Goal: Task Accomplishment & Management: Complete application form

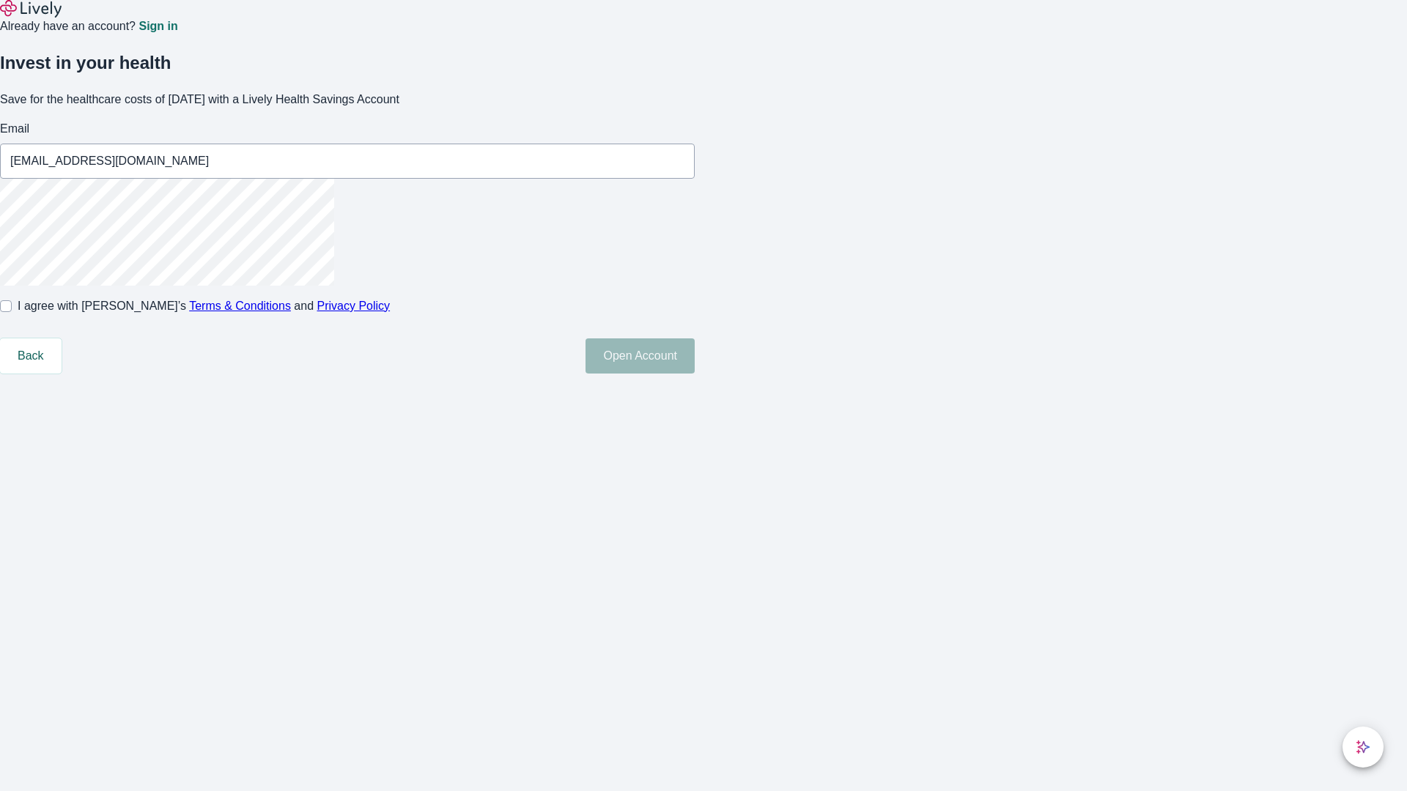
click at [12, 312] on input "I agree with Lively’s Terms & Conditions and Privacy Policy" at bounding box center [6, 306] width 12 height 12
checkbox input "true"
click at [695, 374] on button "Open Account" at bounding box center [640, 356] width 109 height 35
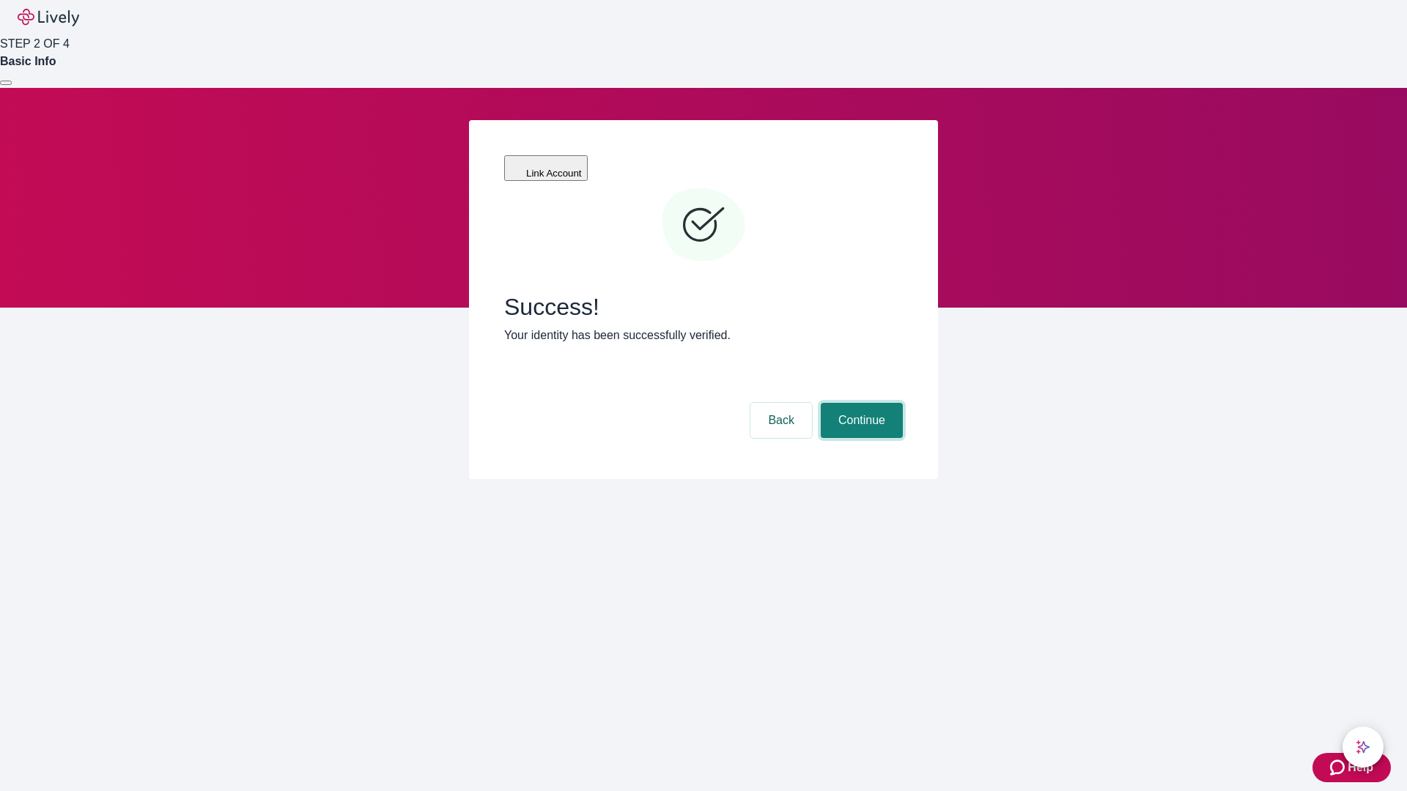
click at [860, 403] on button "Continue" at bounding box center [862, 420] width 82 height 35
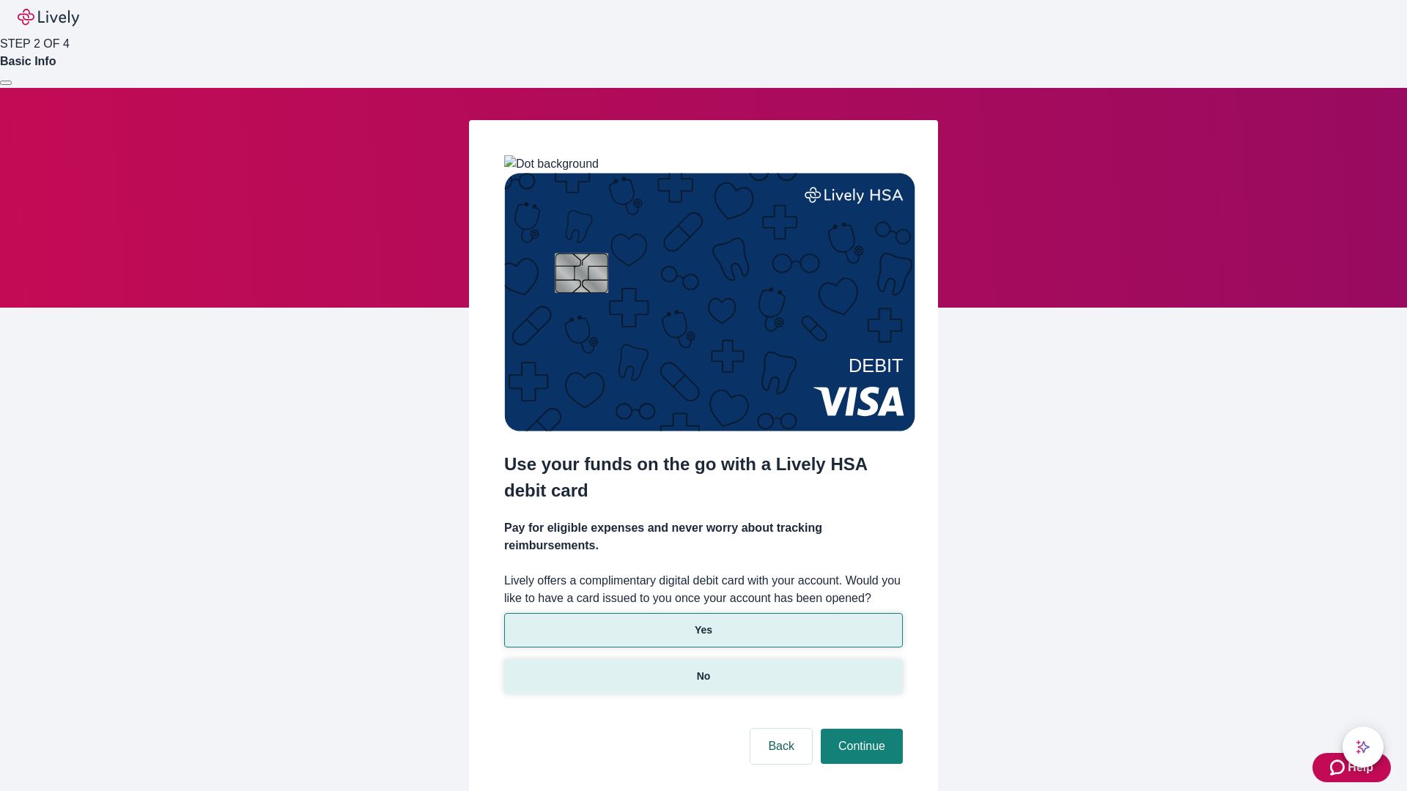
click at [703, 669] on p "No" at bounding box center [704, 676] width 14 height 15
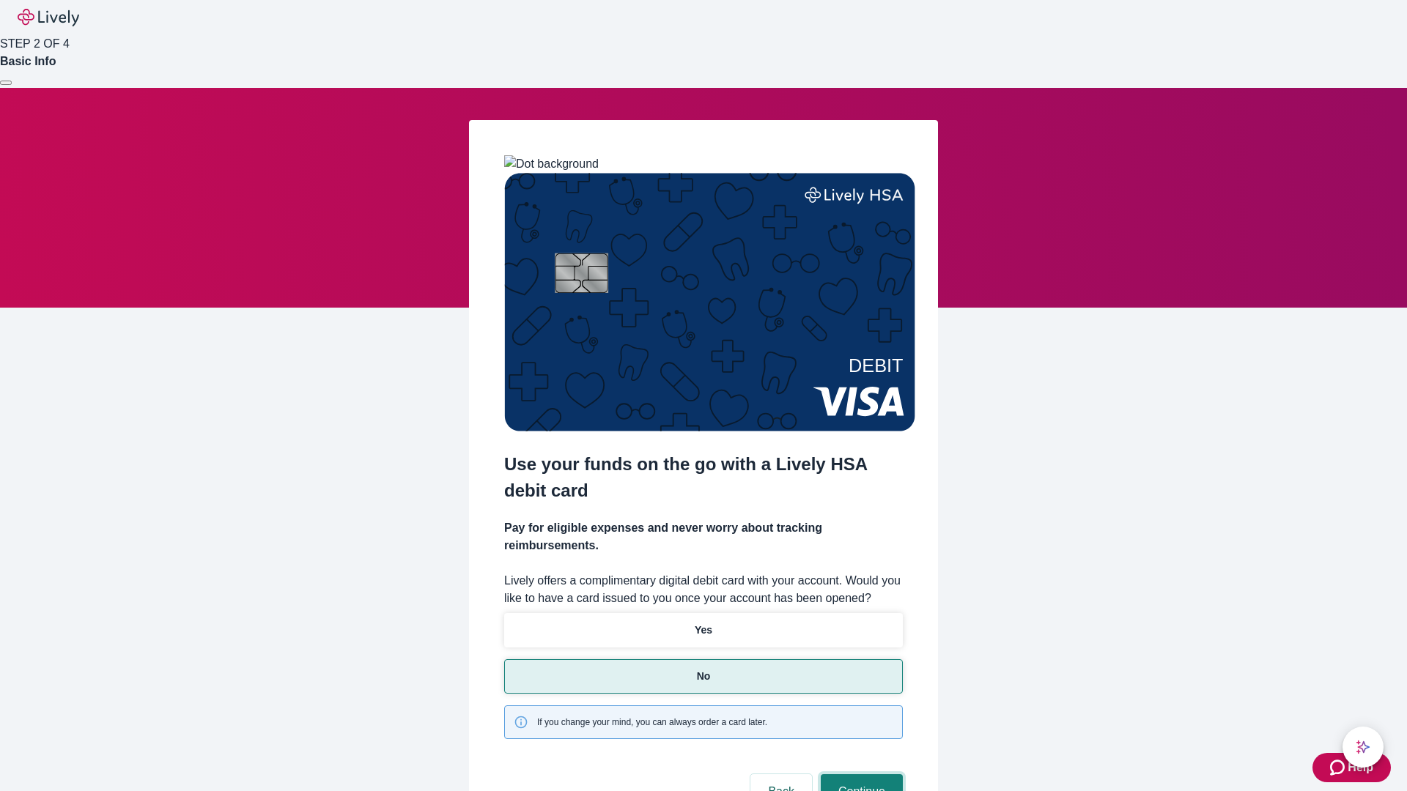
click at [860, 775] on button "Continue" at bounding box center [862, 792] width 82 height 35
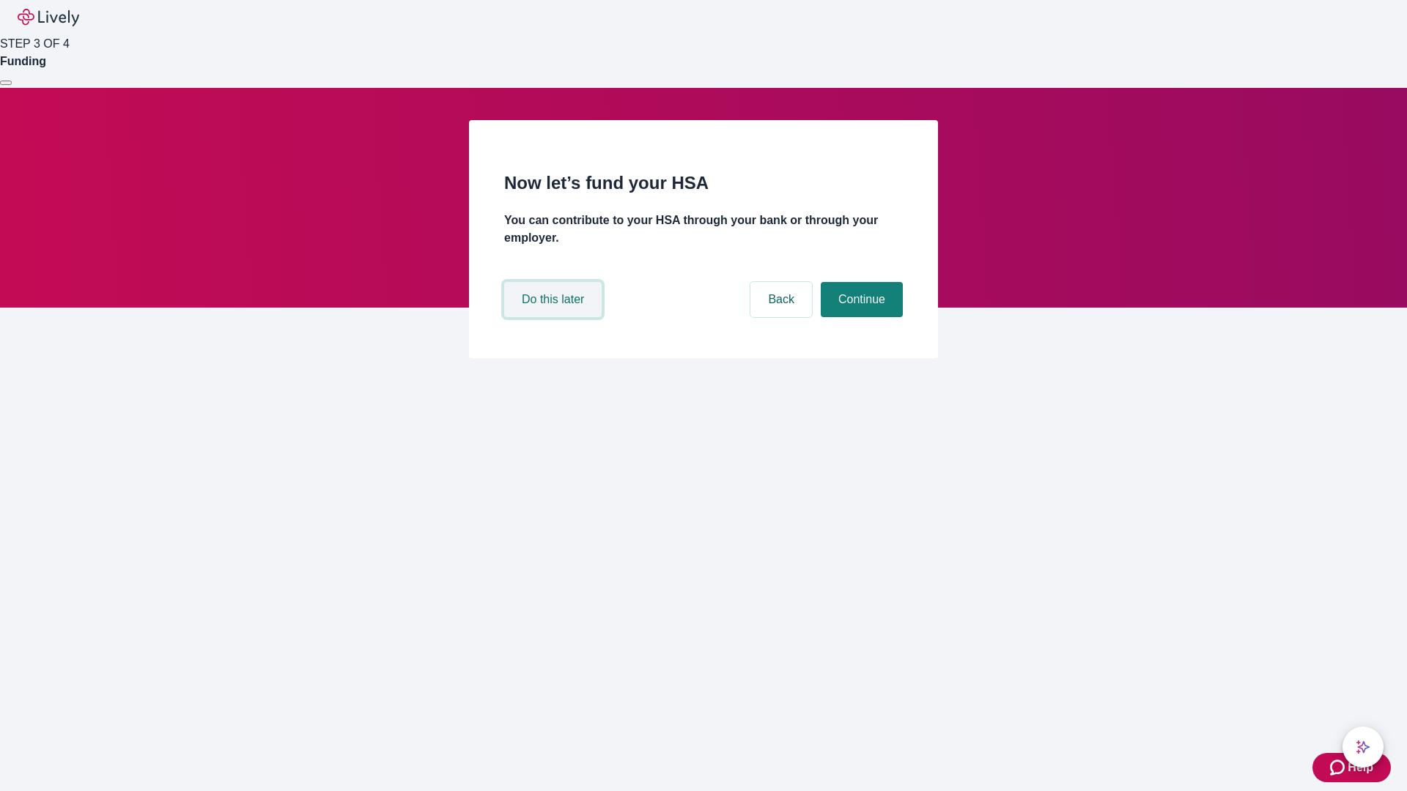
click at [555, 317] on button "Do this later" at bounding box center [552, 299] width 97 height 35
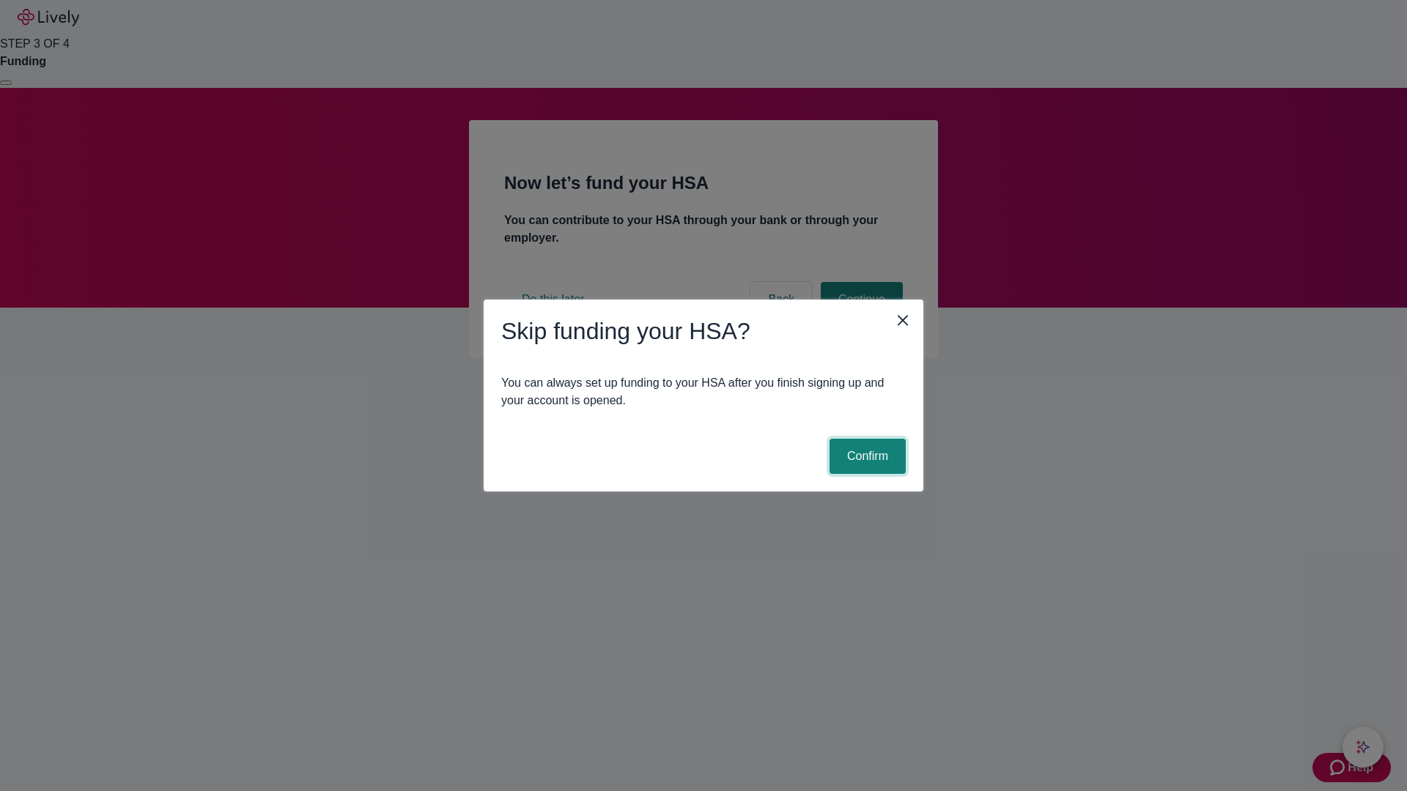
click at [865, 457] on button "Confirm" at bounding box center [868, 456] width 76 height 35
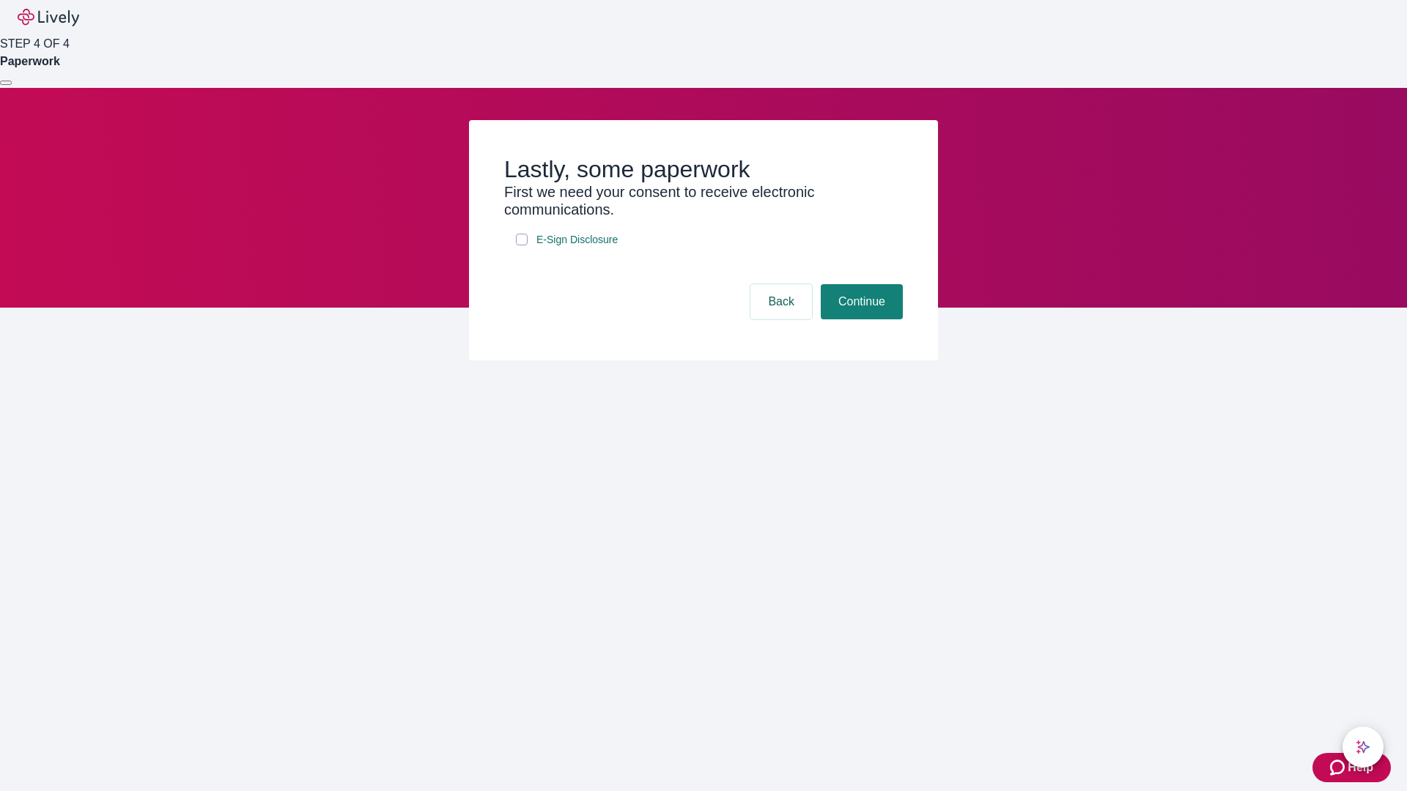
click at [522, 246] on input "E-Sign Disclosure" at bounding box center [522, 240] width 12 height 12
checkbox input "true"
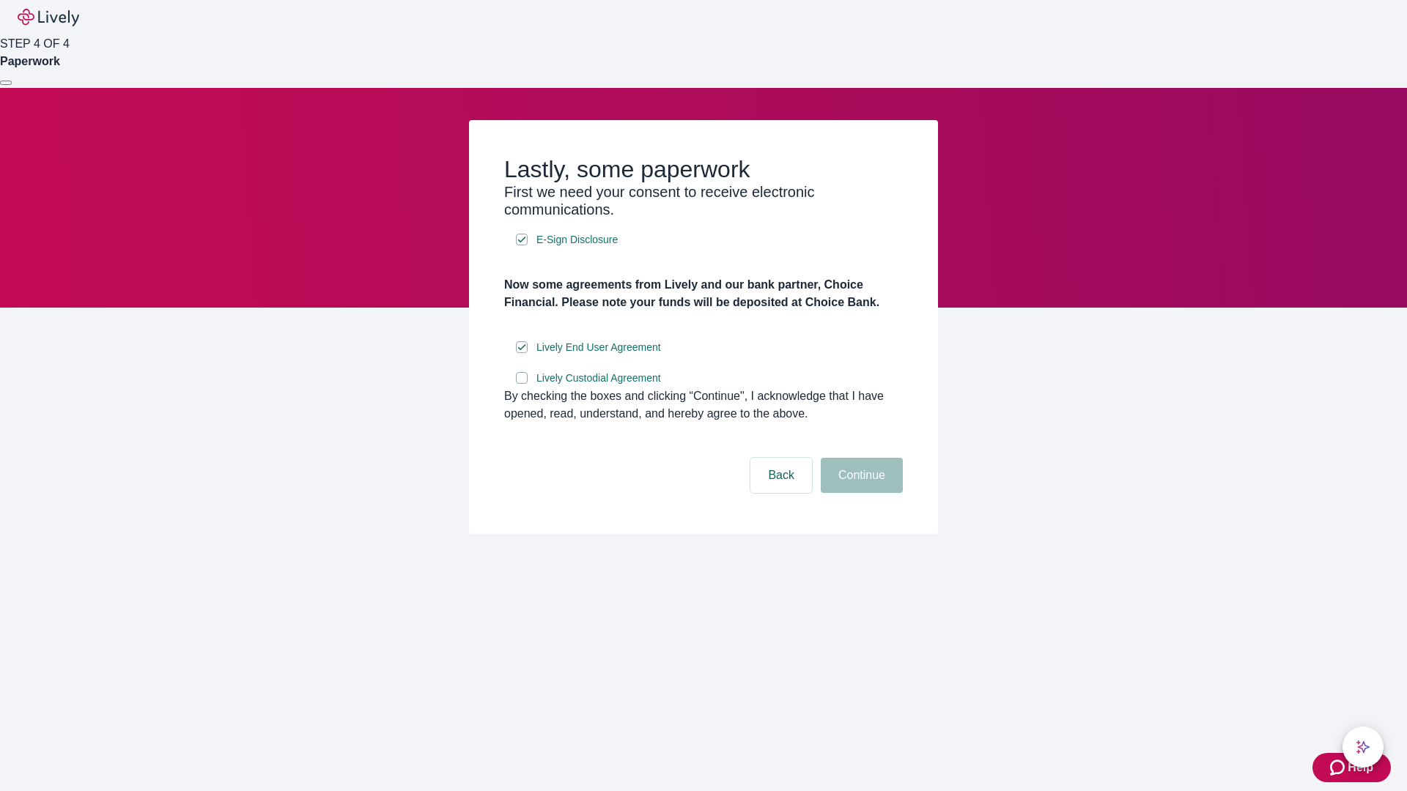
click at [522, 384] on input "Lively Custodial Agreement" at bounding box center [522, 378] width 12 height 12
checkbox input "true"
click at [860, 493] on button "Continue" at bounding box center [862, 475] width 82 height 35
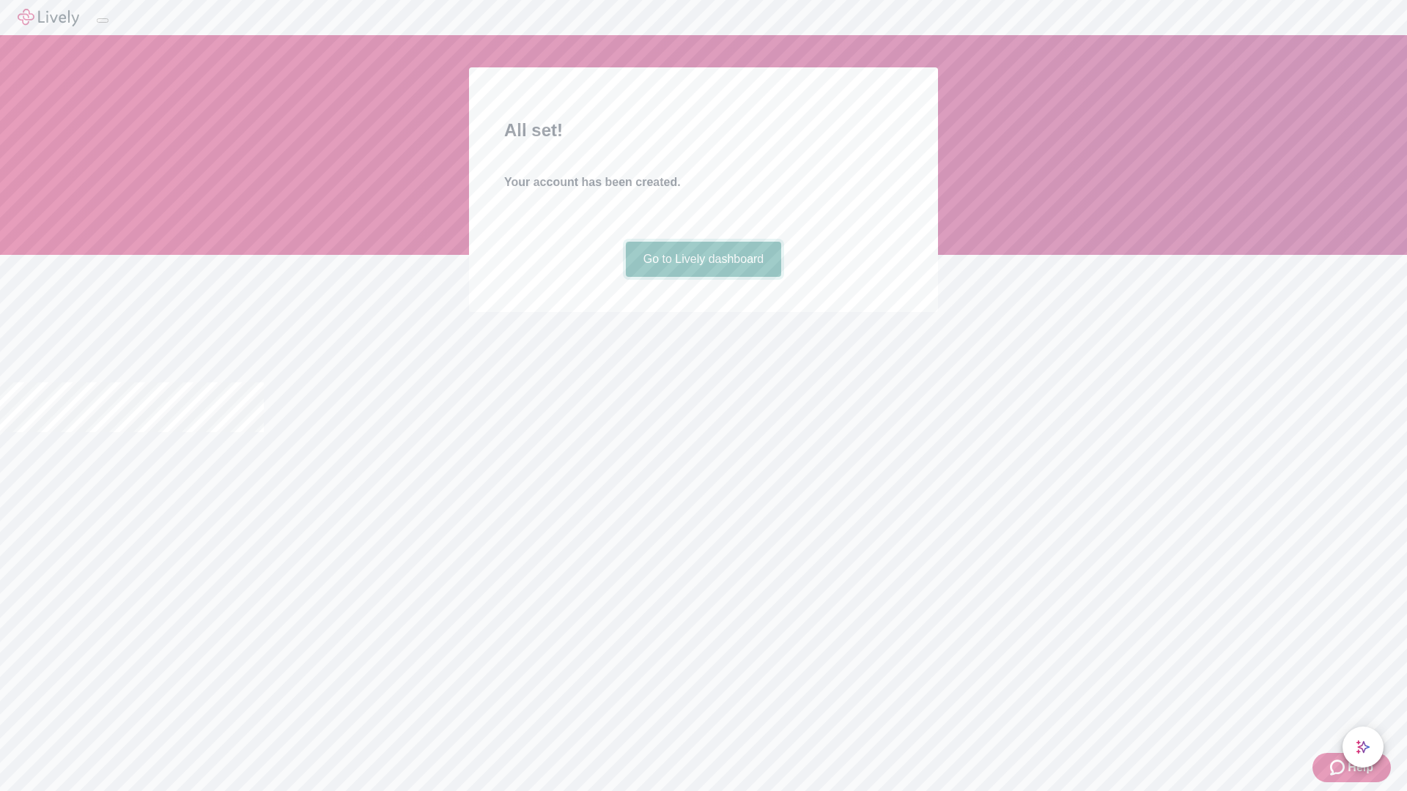
click at [703, 277] on link "Go to Lively dashboard" at bounding box center [704, 259] width 156 height 35
